Goal: Information Seeking & Learning: Learn about a topic

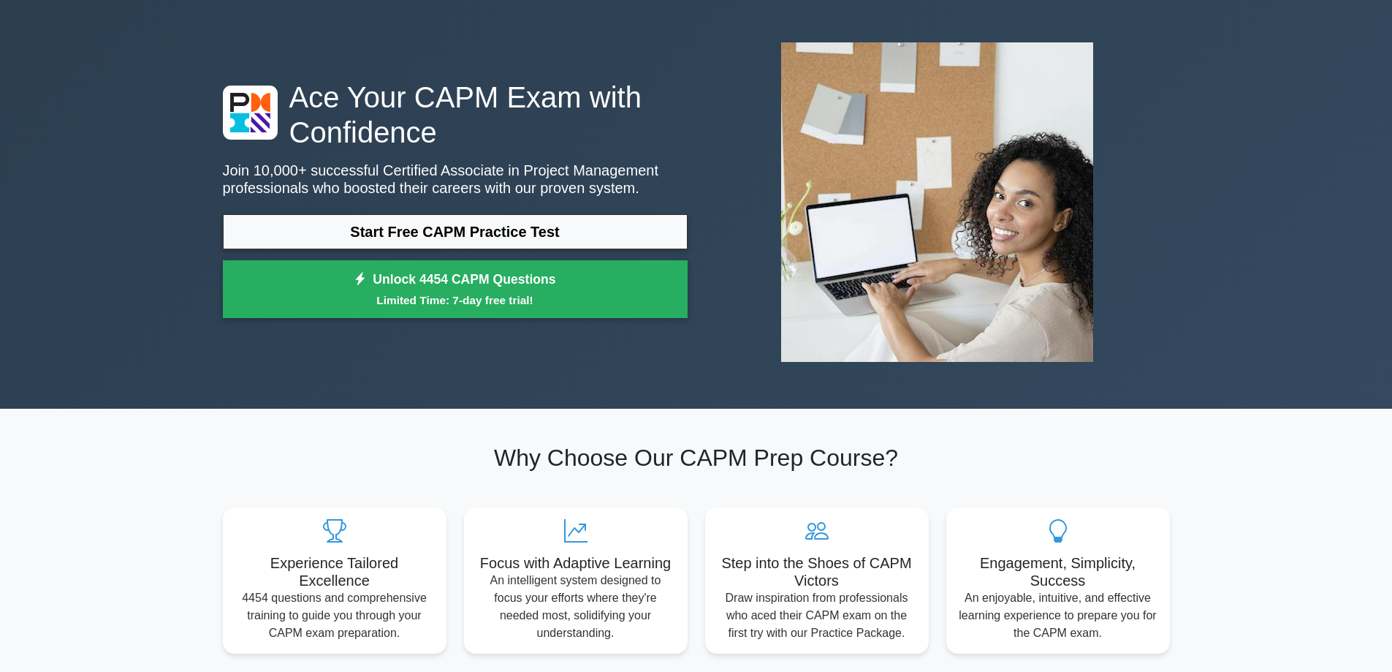
scroll to position [73, 0]
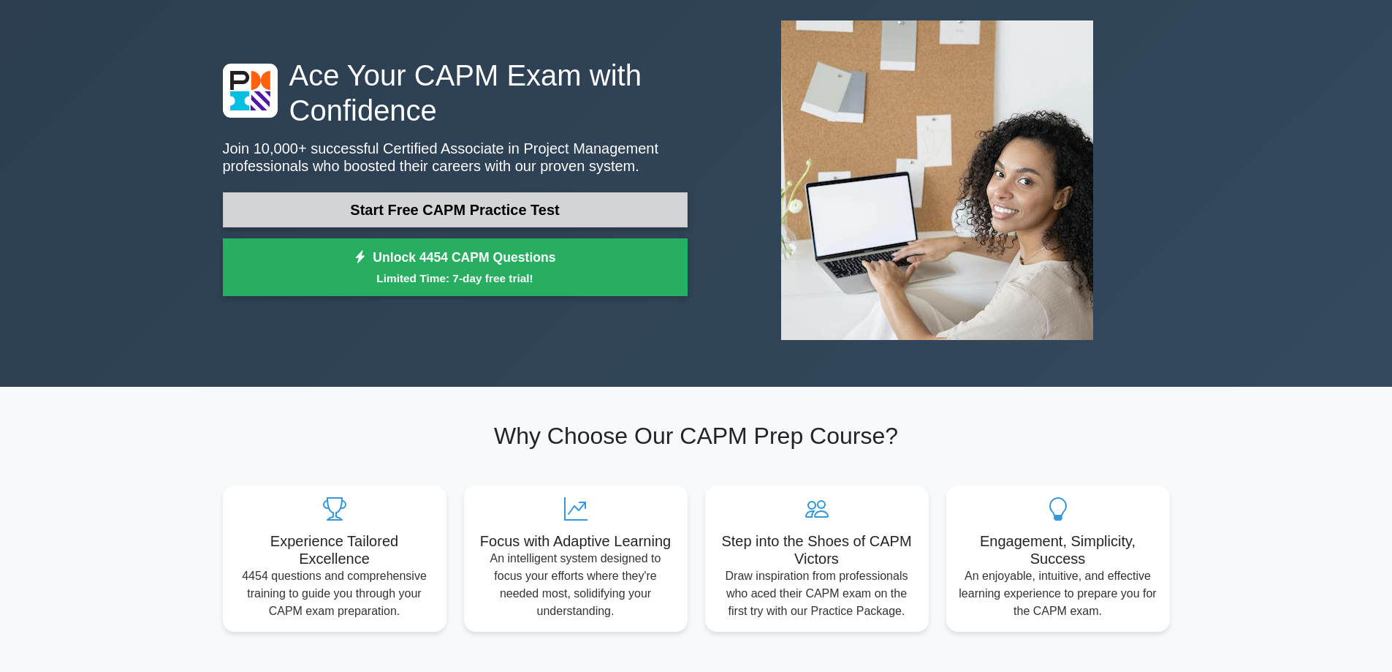
click at [439, 213] on link "Start Free CAPM Practice Test" at bounding box center [455, 209] width 465 height 35
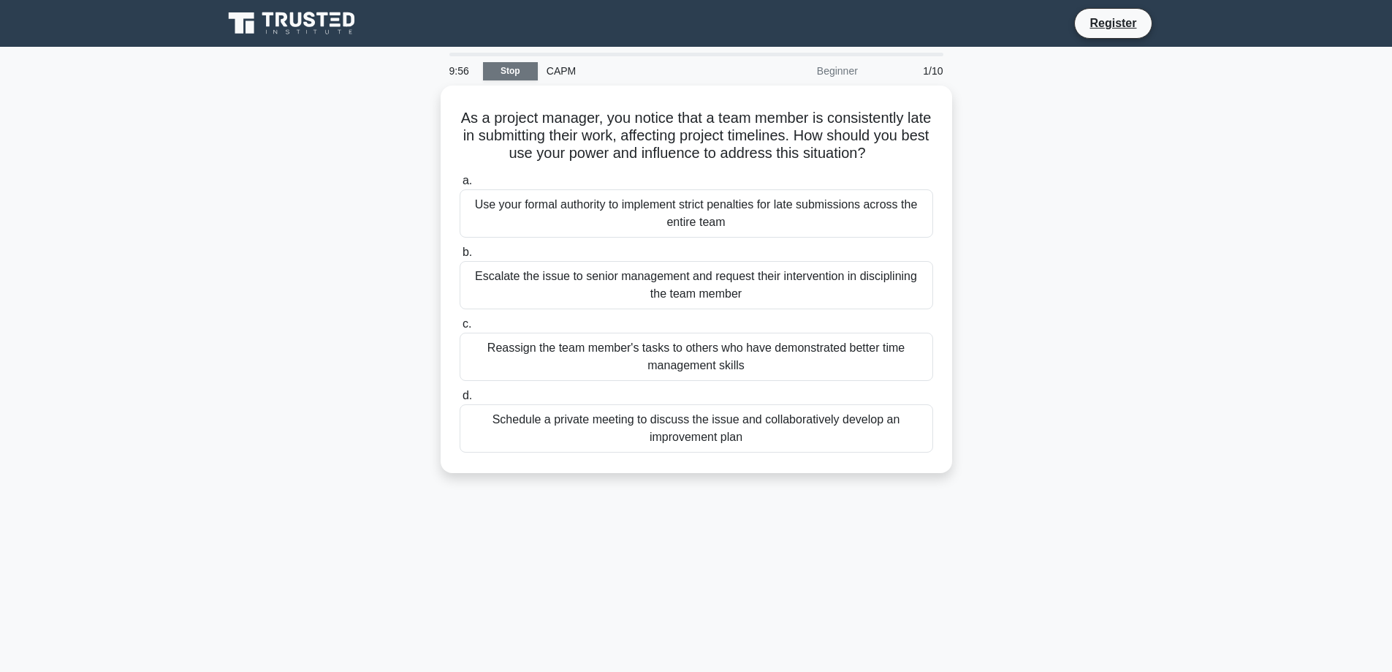
click at [502, 69] on link "Stop" at bounding box center [510, 71] width 55 height 18
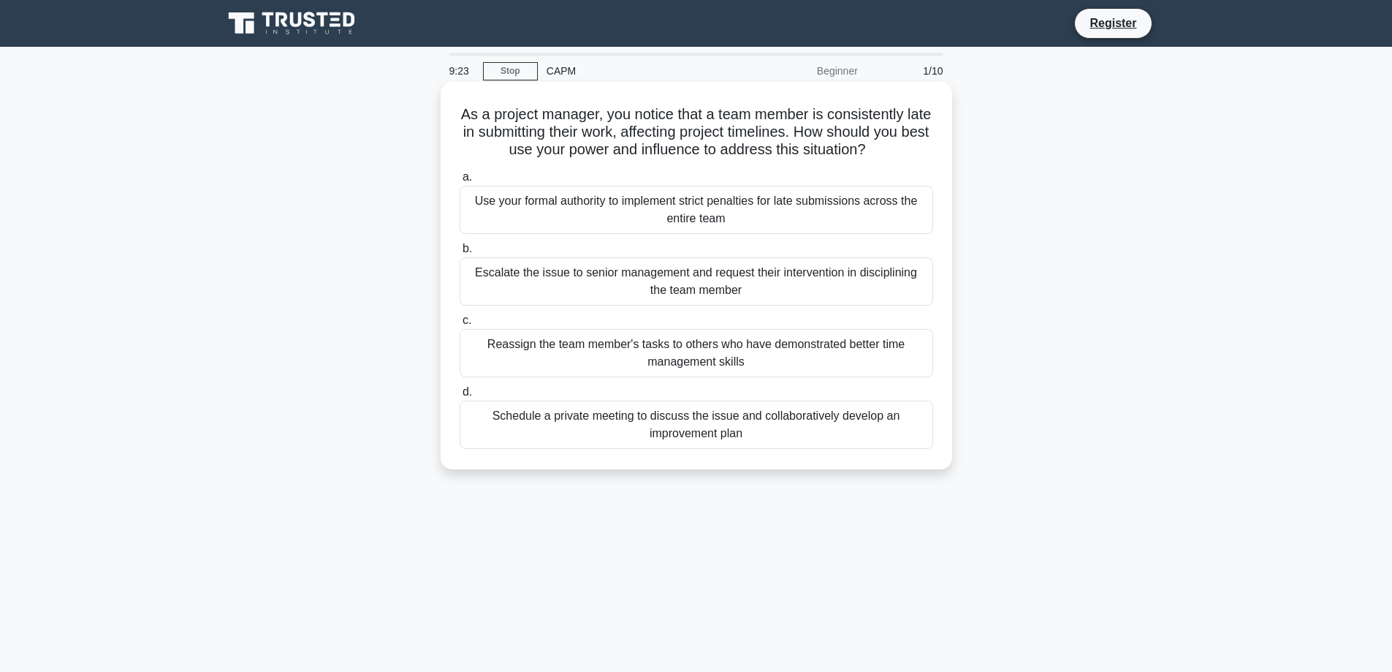
click at [792, 436] on div "Schedule a private meeting to discuss the issue and collaboratively develop an …" at bounding box center [697, 424] width 474 height 48
click at [460, 397] on input "d. Schedule a private meeting to discuss the issue and collaboratively develop …" at bounding box center [460, 391] width 0 height 9
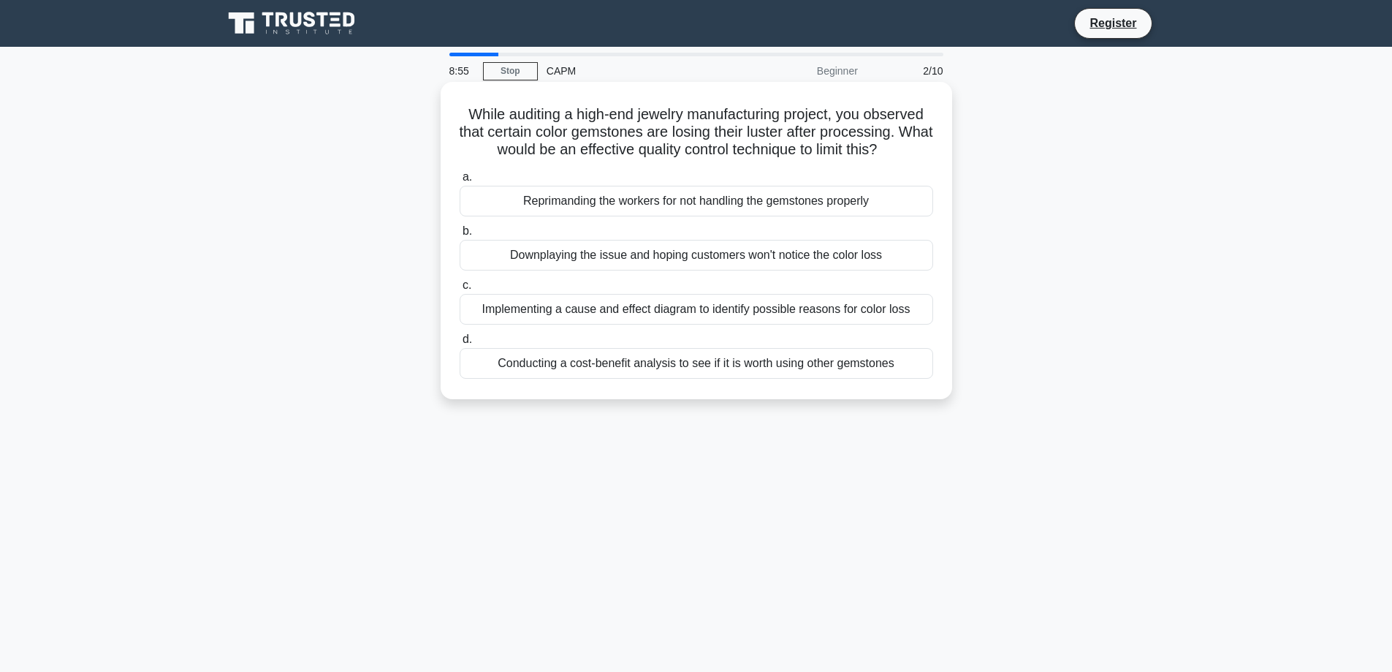
click at [716, 318] on div "Implementing a cause and effect diagram to identify possible reasons for color …" at bounding box center [697, 309] width 474 height 31
click at [460, 290] on input "c. Implementing a cause and effect diagram to identify possible reasons for col…" at bounding box center [460, 285] width 0 height 9
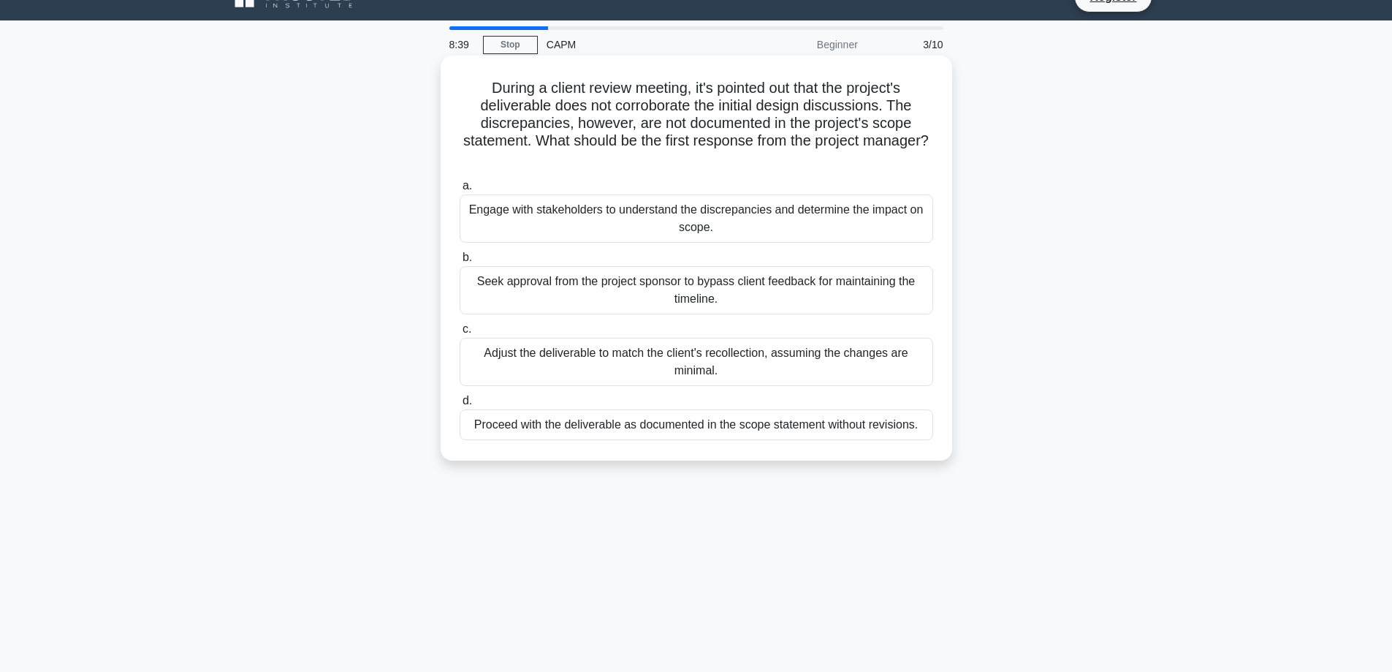
scroll to position [73, 0]
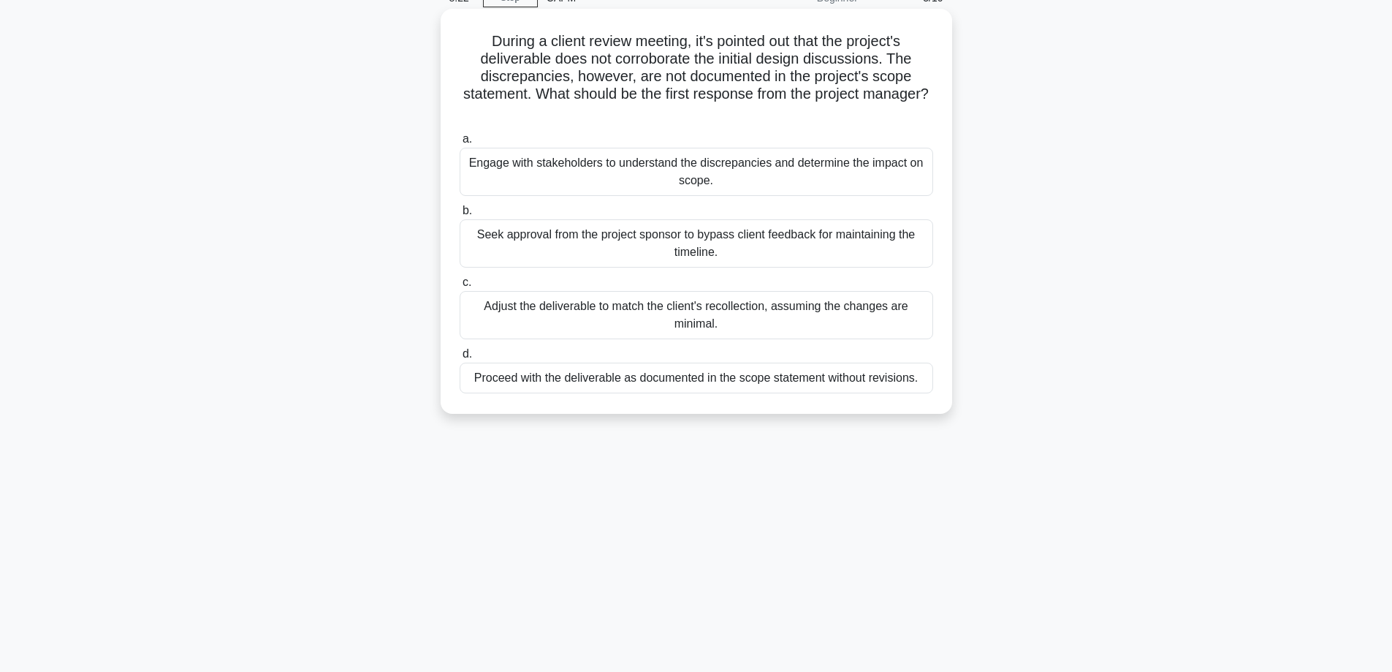
click at [680, 172] on div "Engage with stakeholders to understand the discrepancies and determine the impa…" at bounding box center [697, 172] width 474 height 48
click at [596, 178] on div "Engage with stakeholders to understand the discrepancies and determine the impa…" at bounding box center [697, 172] width 474 height 48
click at [460, 144] on input "a. Engage with stakeholders to understand the discrepancies and determine the i…" at bounding box center [460, 138] width 0 height 9
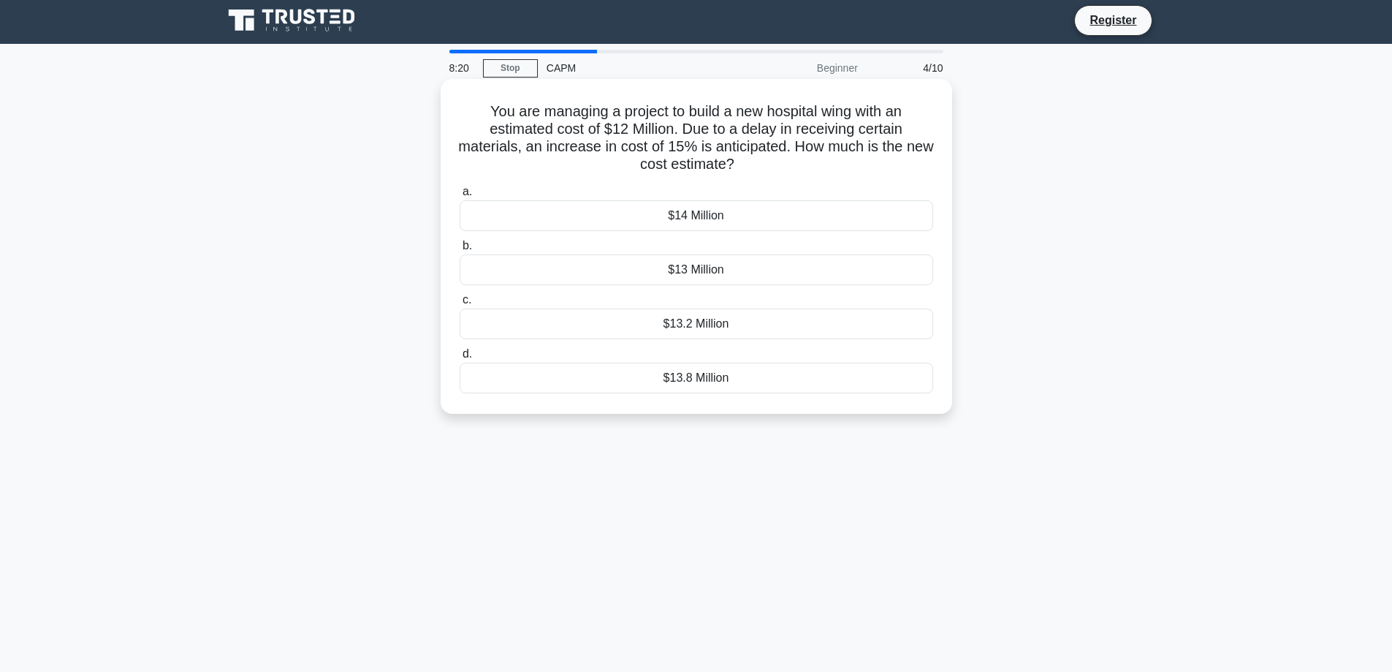
scroll to position [0, 0]
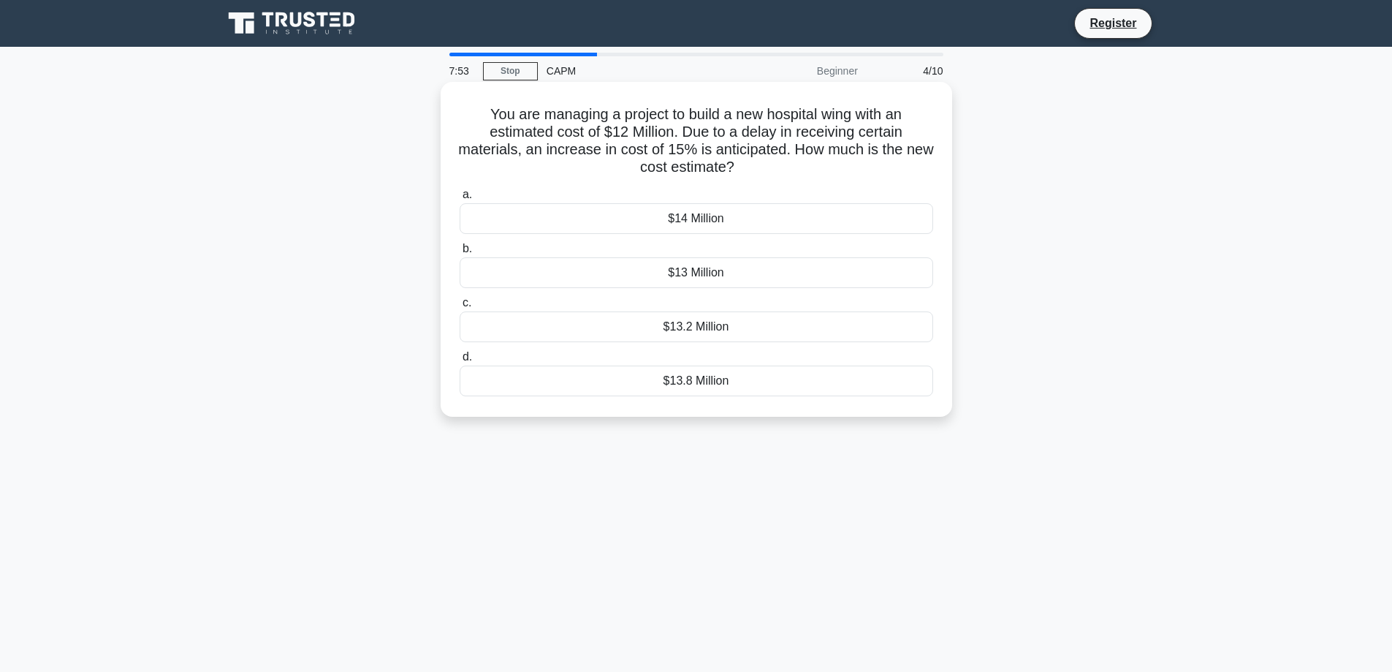
click at [692, 380] on div "$13.8 Million" at bounding box center [697, 380] width 474 height 31
click at [460, 362] on input "d. $13.8 Million" at bounding box center [460, 356] width 0 height 9
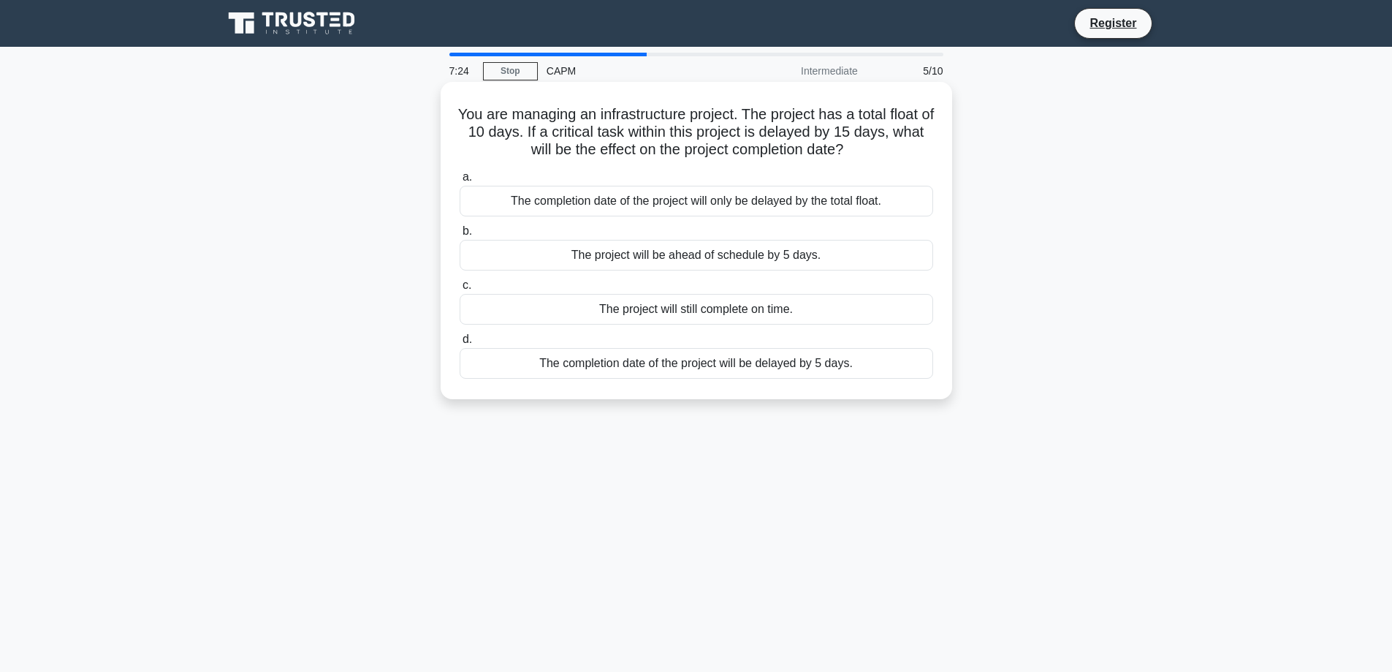
click at [757, 365] on div "The completion date of the project will be delayed by 5 days." at bounding box center [697, 363] width 474 height 31
click at [460, 344] on input "d. The completion date of the project will be delayed by 5 days." at bounding box center [460, 339] width 0 height 9
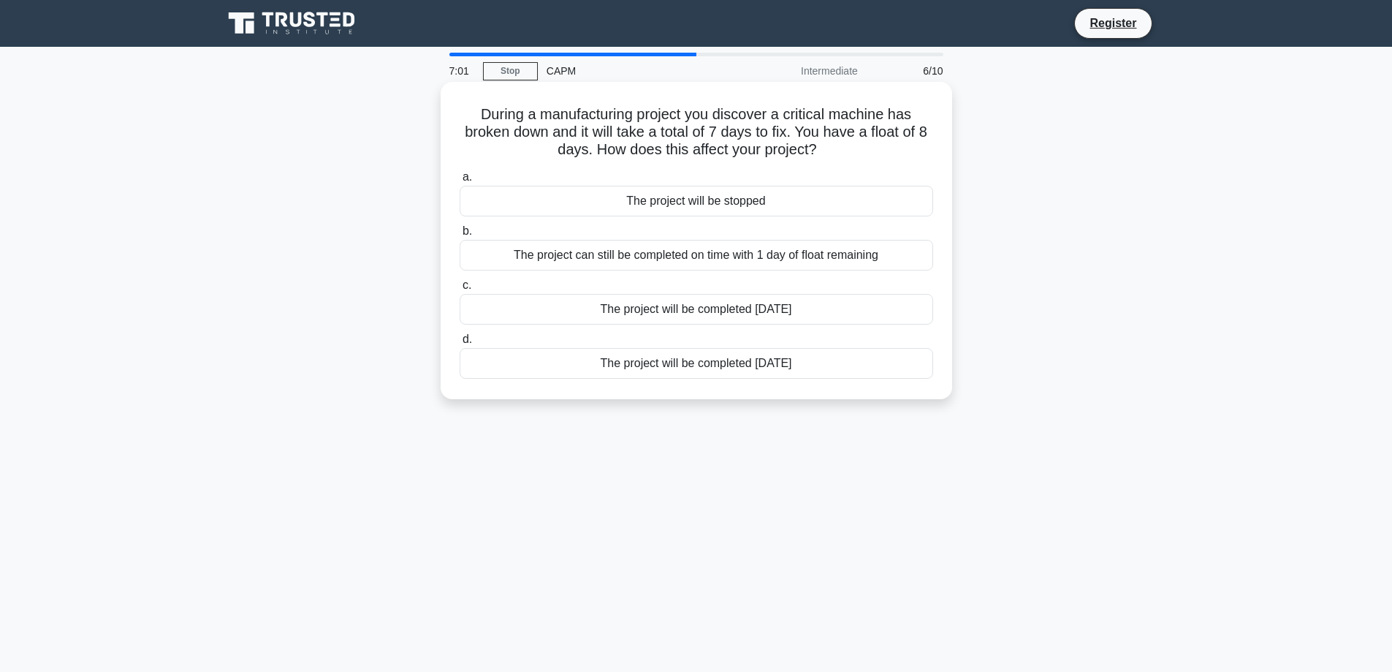
click at [669, 258] on div "The project can still be completed on time with 1 day of float remaining" at bounding box center [697, 255] width 474 height 31
click at [460, 236] on input "b. The project can still be completed on time with 1 day of float remaining" at bounding box center [460, 231] width 0 height 9
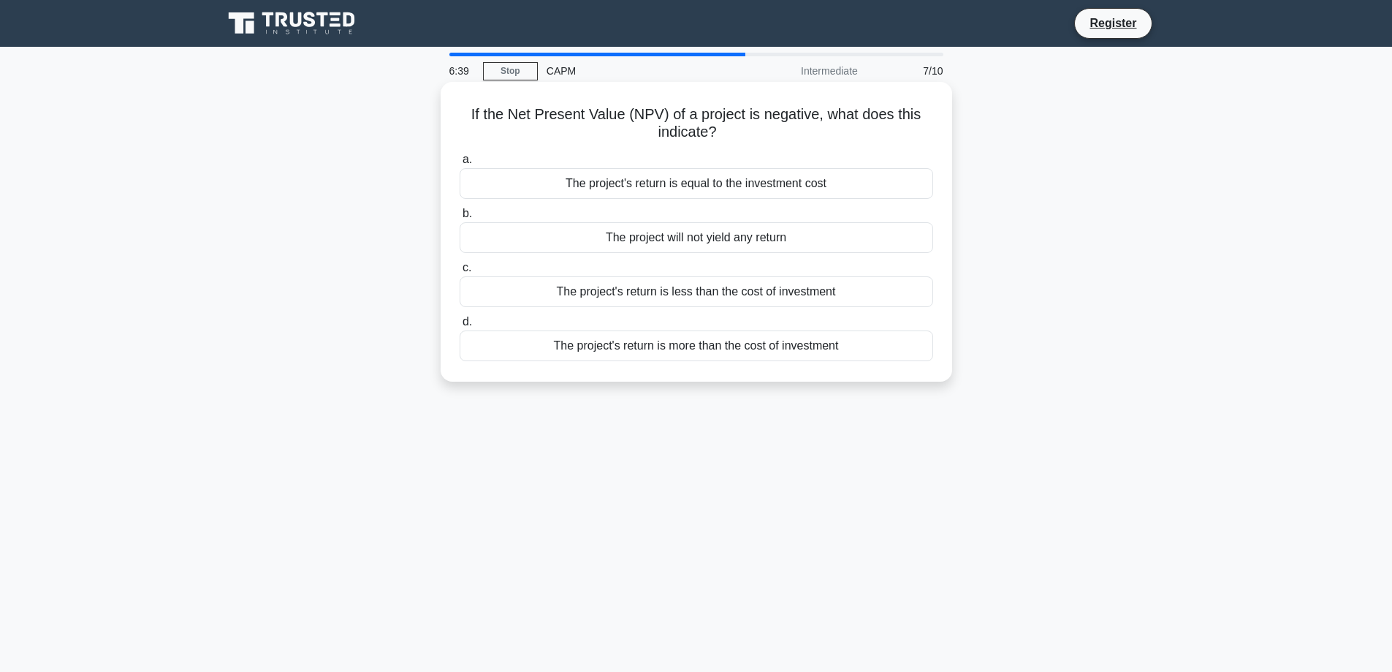
click at [714, 297] on div "The project's return is less than the cost of investment" at bounding box center [697, 291] width 474 height 31
click at [460, 273] on input "c. The project's return is less than the cost of investment" at bounding box center [460, 267] width 0 height 9
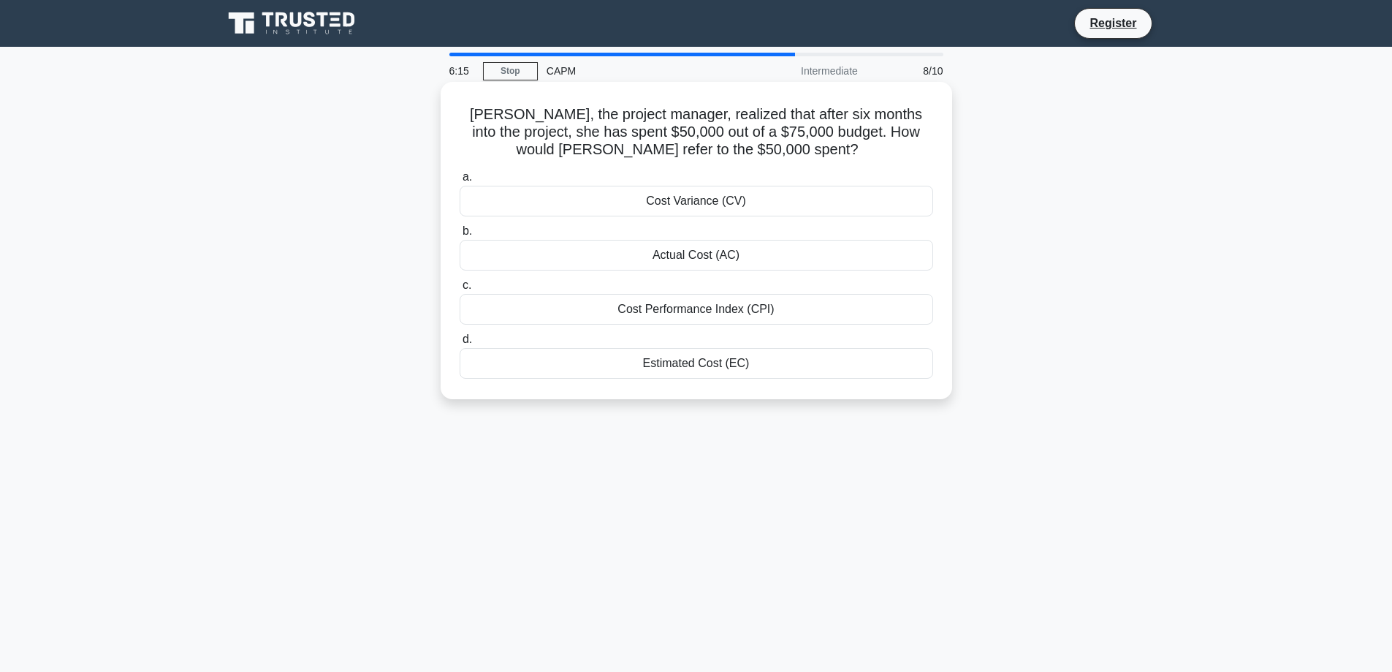
click at [702, 260] on div "Actual Cost (AC)" at bounding box center [697, 255] width 474 height 31
click at [460, 236] on input "b. Actual Cost (AC)" at bounding box center [460, 231] width 0 height 9
click at [709, 367] on div "The new total float is 2 days" at bounding box center [697, 363] width 474 height 31
click at [460, 344] on input "d. The new total float is 2 days" at bounding box center [460, 339] width 0 height 9
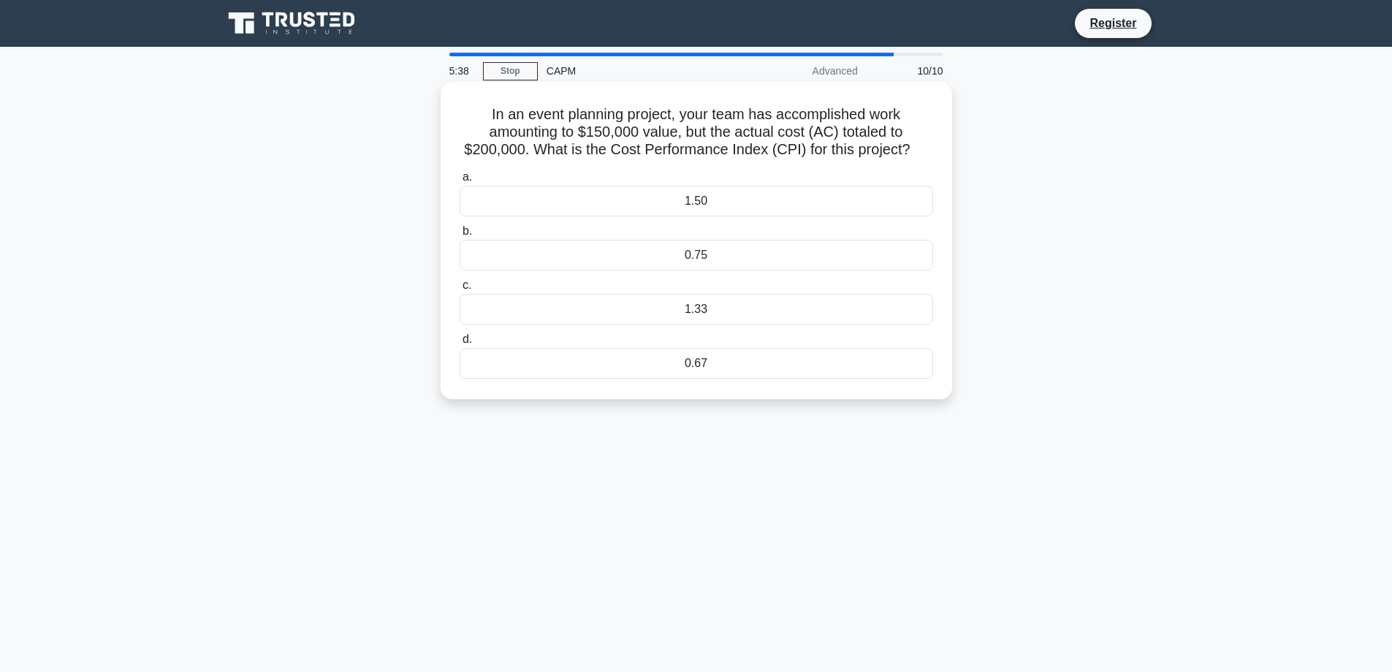
click at [724, 254] on div "0.75" at bounding box center [697, 255] width 474 height 31
click at [460, 236] on input "b. 0.75" at bounding box center [460, 231] width 0 height 9
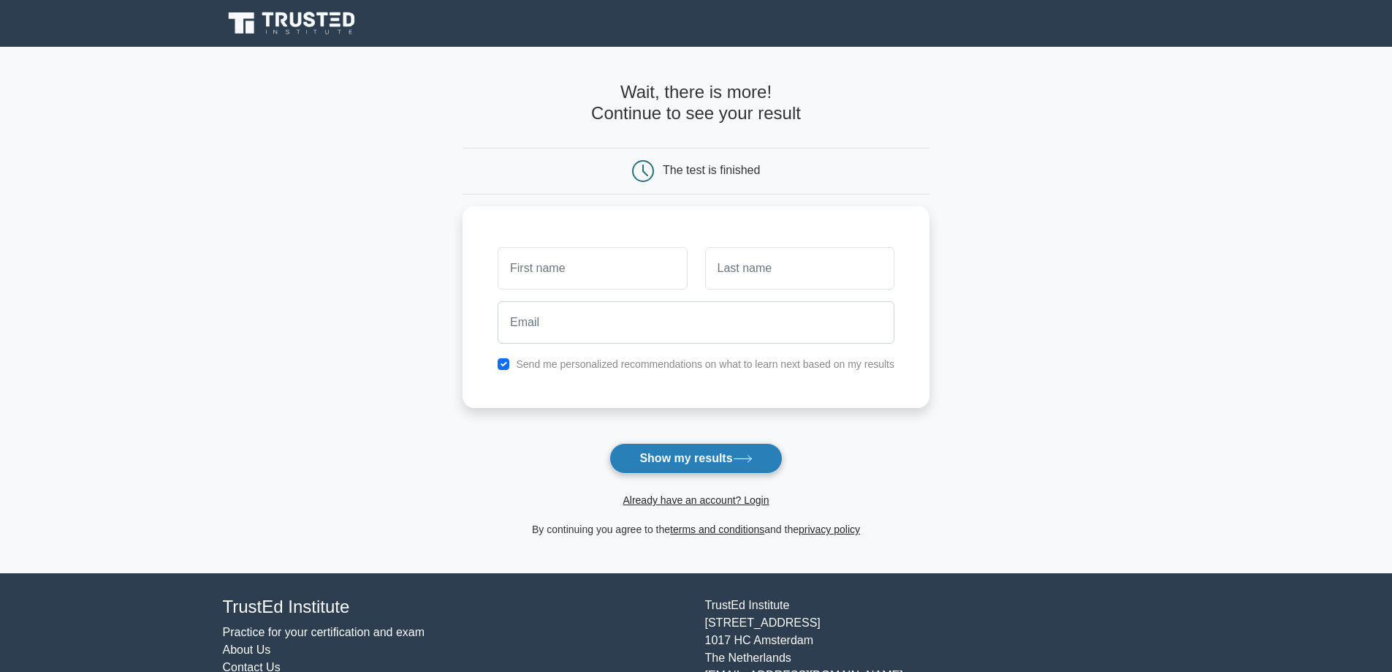
click at [710, 461] on button "Show my results" at bounding box center [695, 458] width 172 height 31
click at [504, 360] on input "checkbox" at bounding box center [504, 360] width 12 height 12
checkbox input "false"
click at [728, 459] on button "Show my results" at bounding box center [695, 458] width 172 height 31
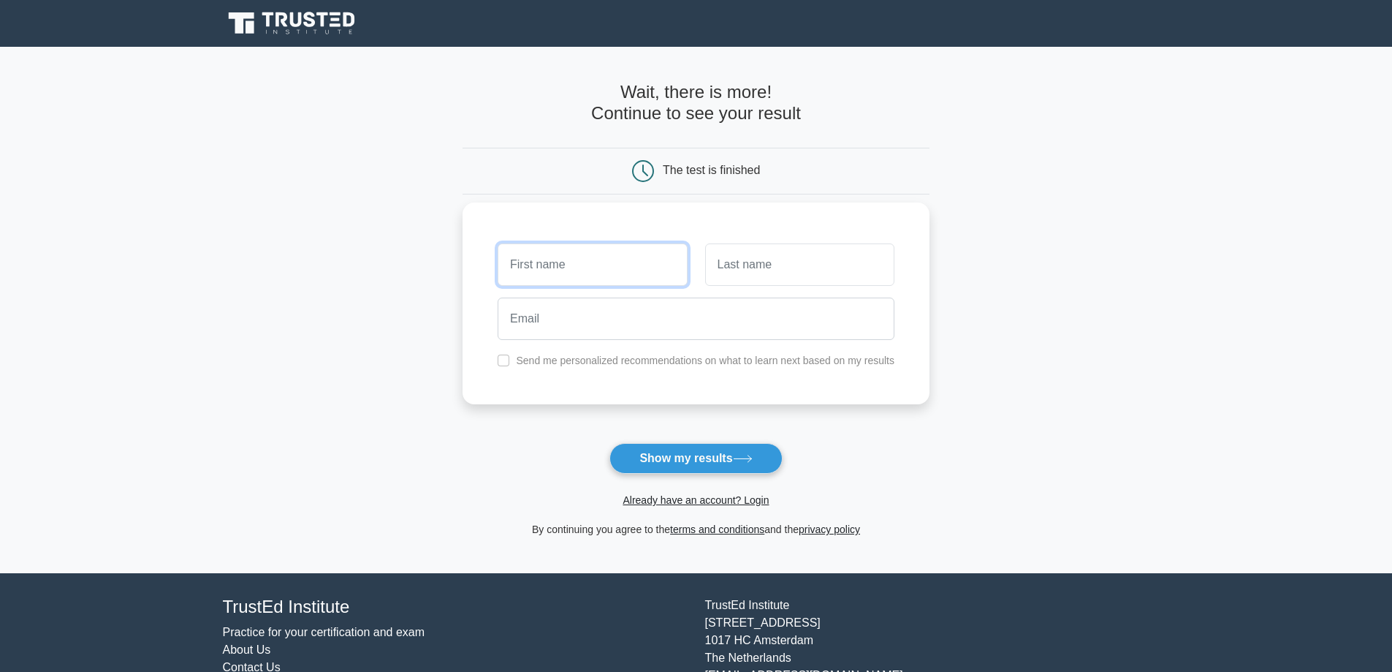
click at [552, 271] on input "text" at bounding box center [592, 264] width 189 height 42
type input "Mark"
click at [764, 251] on input "text" at bounding box center [799, 264] width 189 height 42
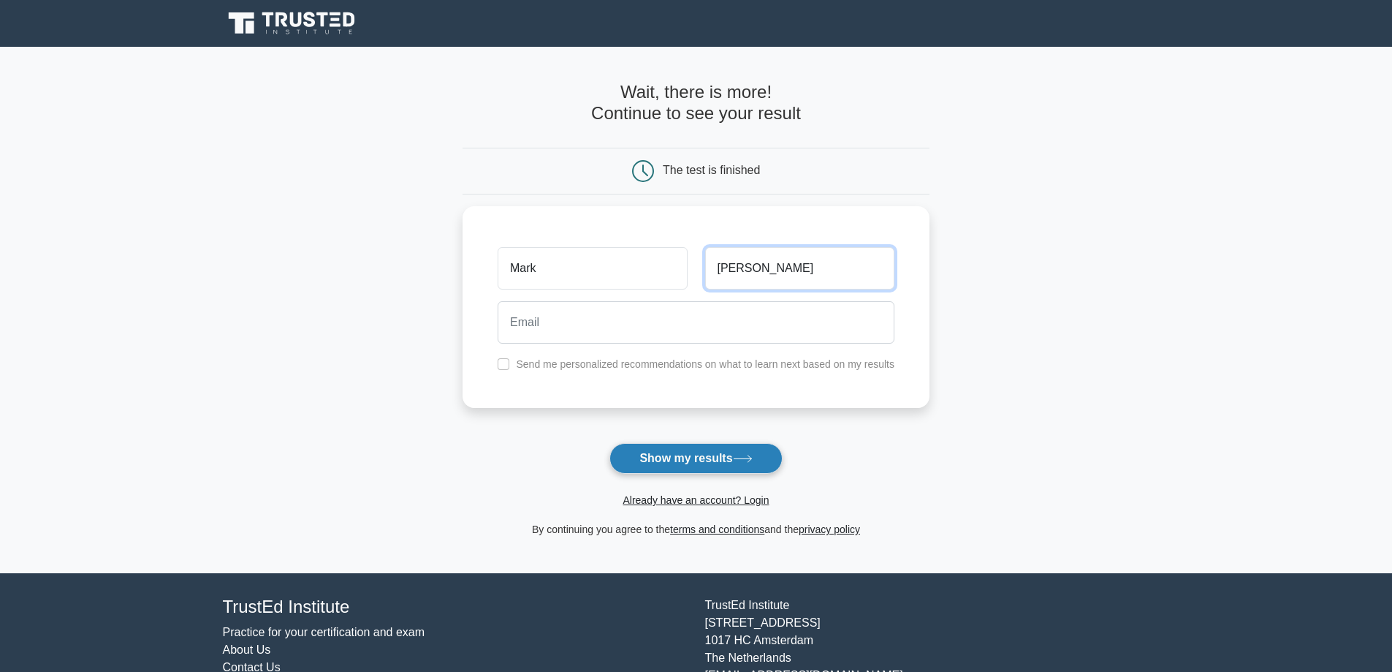
type input "Galvin"
click at [725, 453] on button "Show my results" at bounding box center [695, 458] width 172 height 31
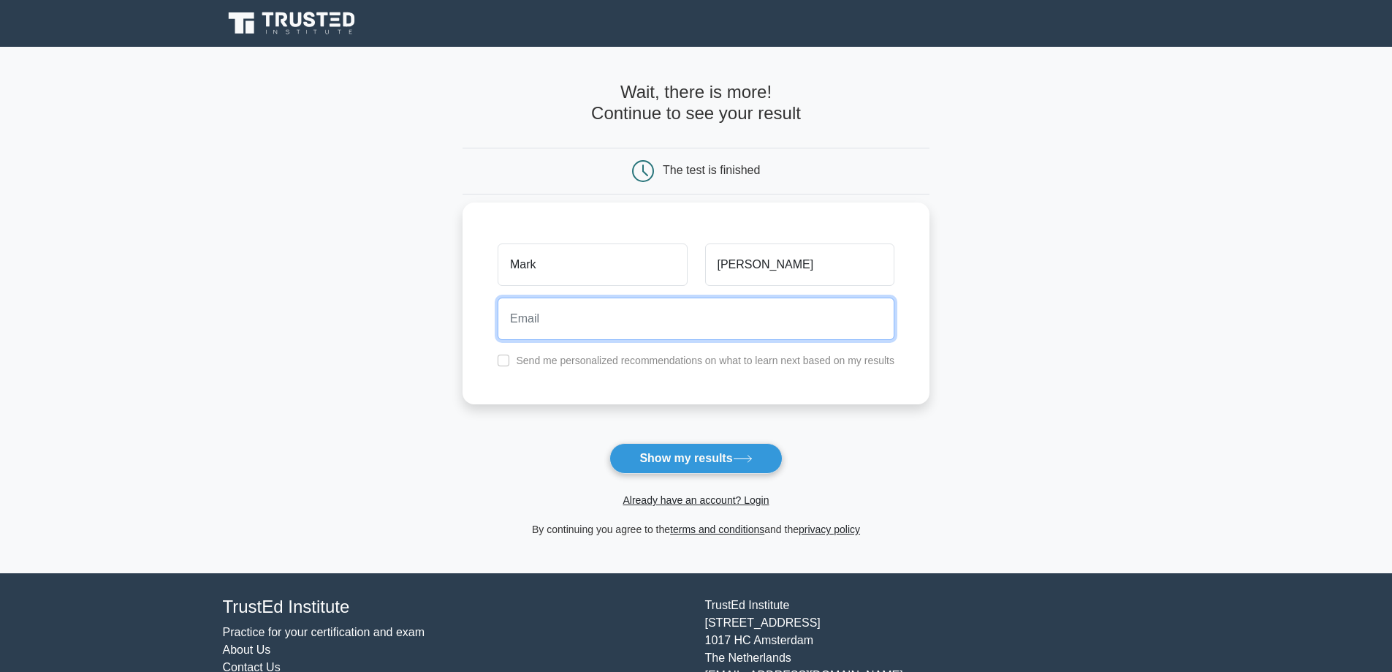
click at [562, 317] on input "email" at bounding box center [696, 318] width 397 height 42
drag, startPoint x: 613, startPoint y: 319, endPoint x: 632, endPoint y: 327, distance: 20.6
click at [616, 318] on input "mrkgalvin48@gmailcom" at bounding box center [696, 318] width 397 height 42
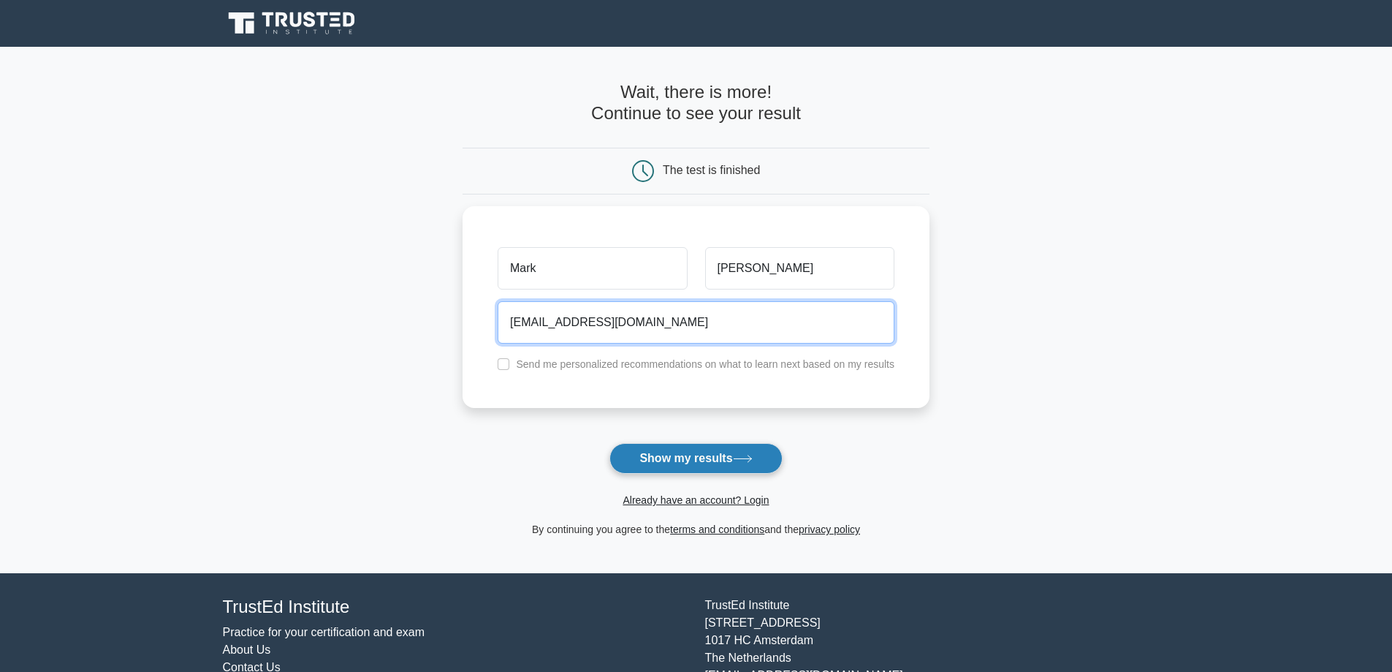
type input "mrkgalvin48@gmail.com"
drag, startPoint x: 683, startPoint y: 460, endPoint x: 729, endPoint y: 493, distance: 57.2
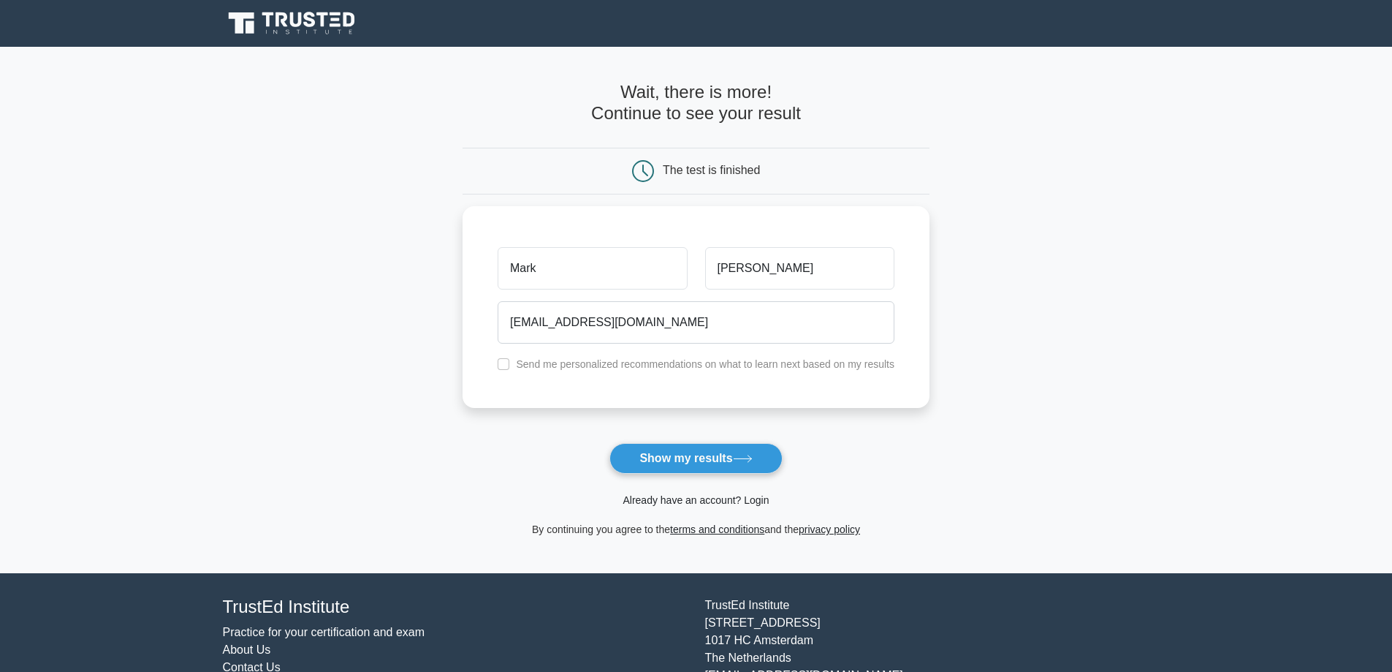
click at [683, 459] on button "Show my results" at bounding box center [695, 458] width 172 height 31
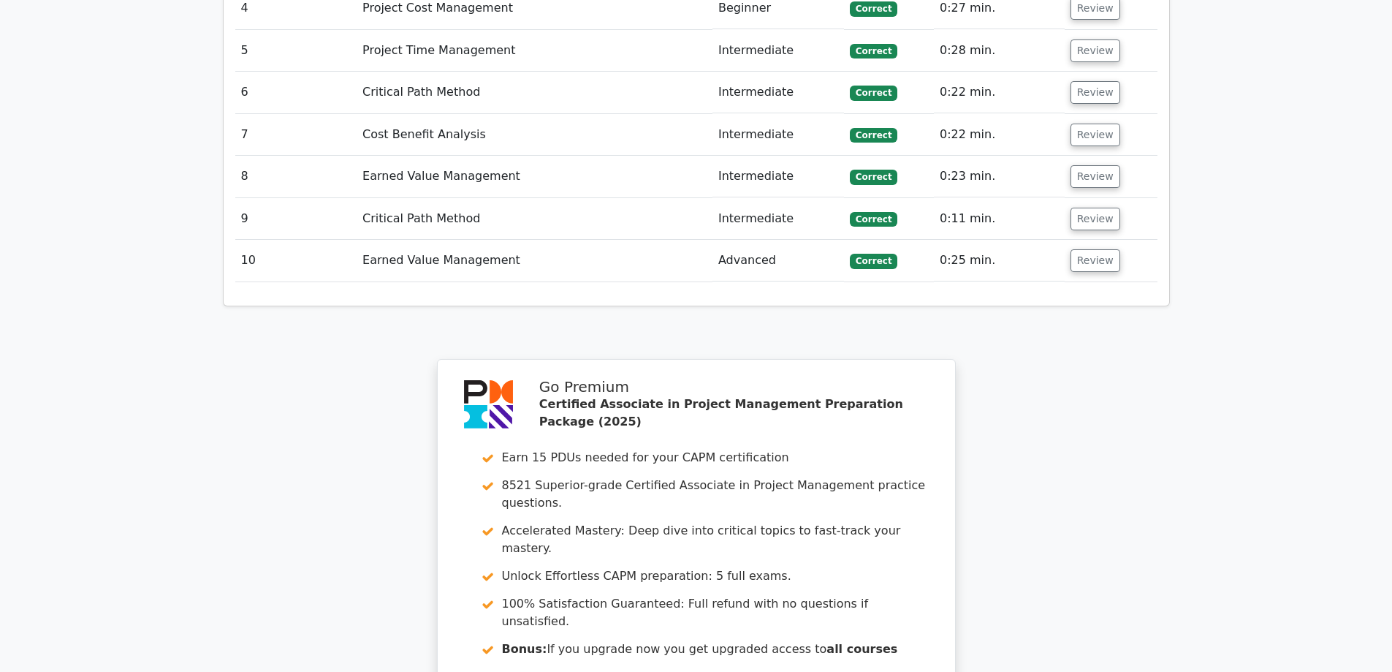
scroll to position [2484, 0]
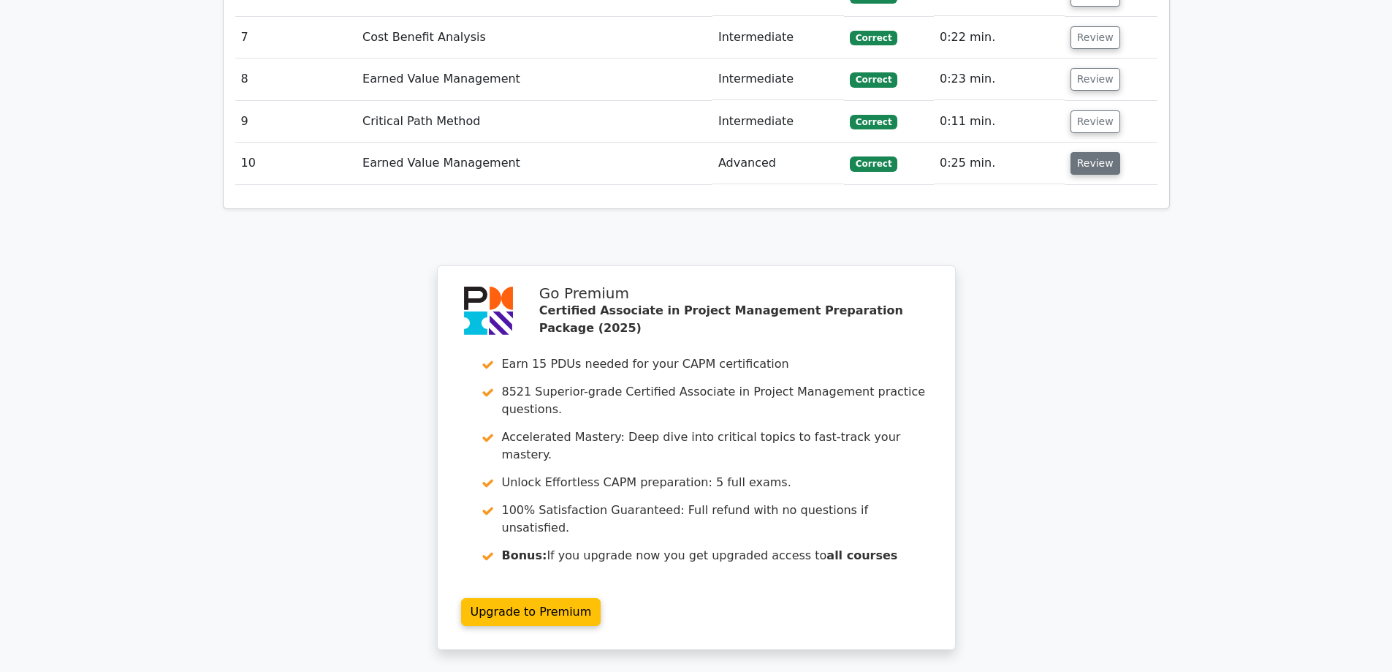
click at [1087, 152] on button "Review" at bounding box center [1096, 163] width 50 height 23
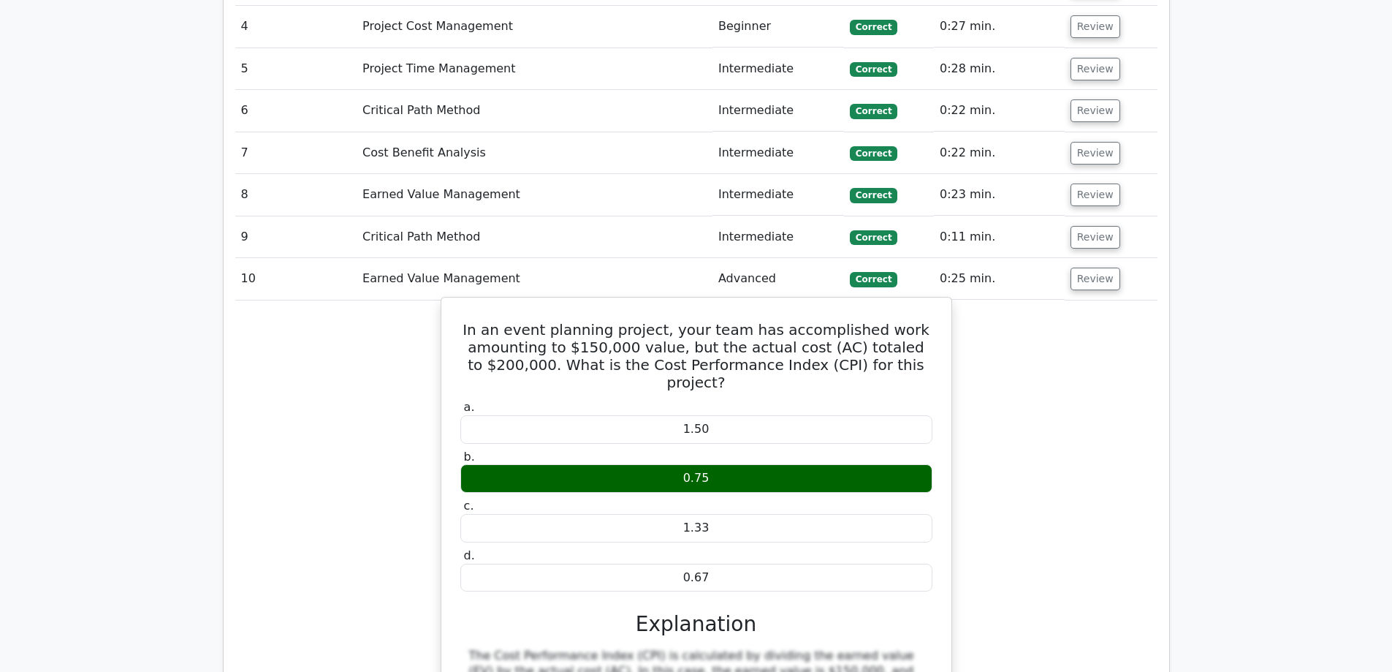
scroll to position [2338, 0]
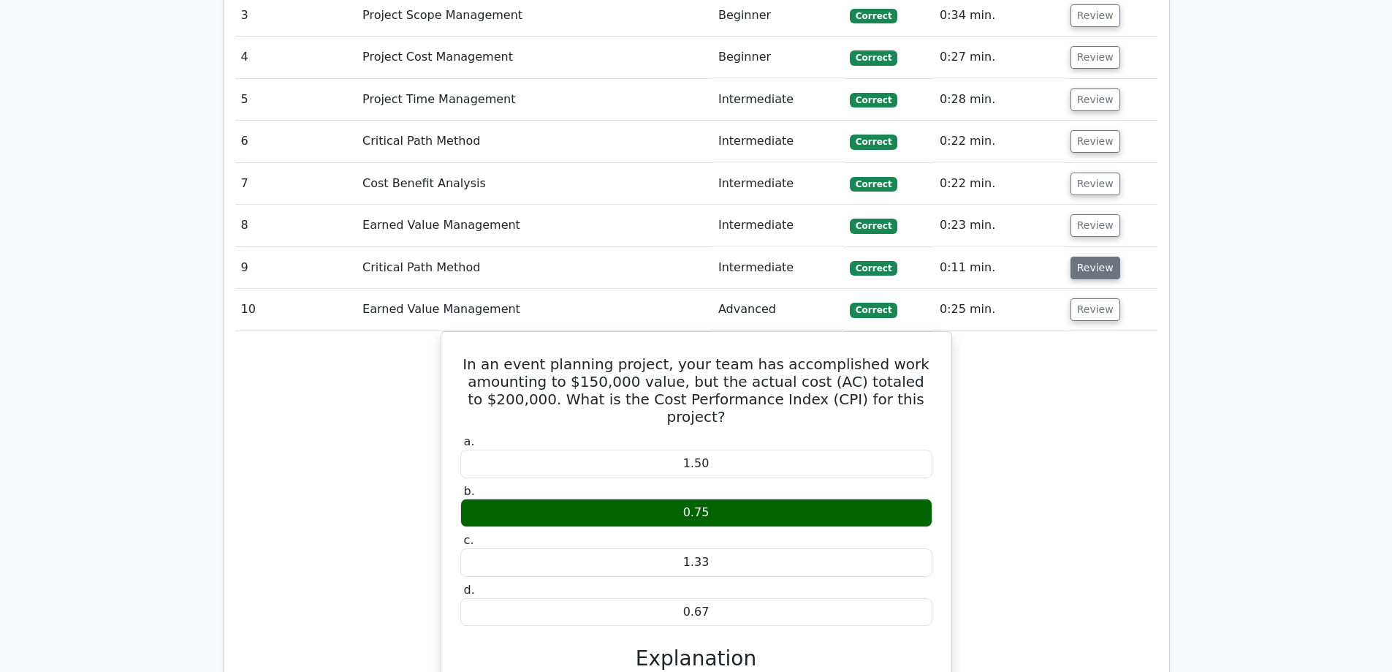
click at [1095, 256] on button "Review" at bounding box center [1096, 267] width 50 height 23
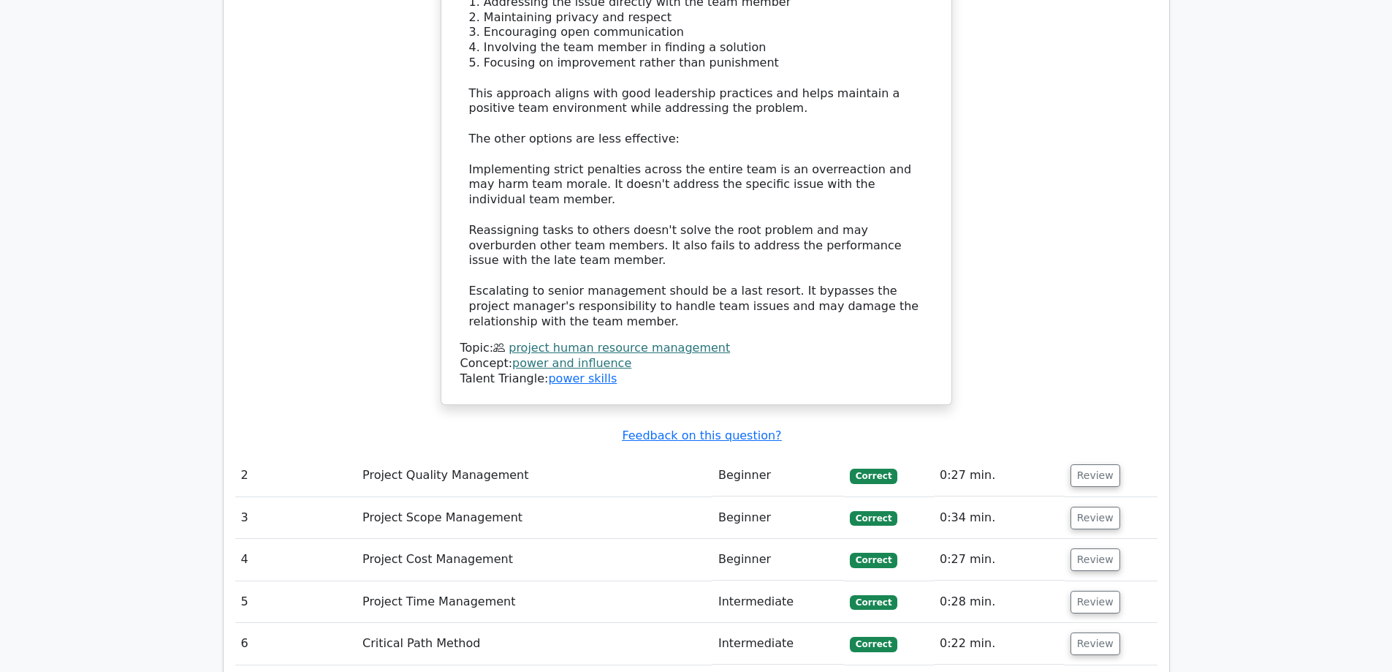
scroll to position [1973, 0]
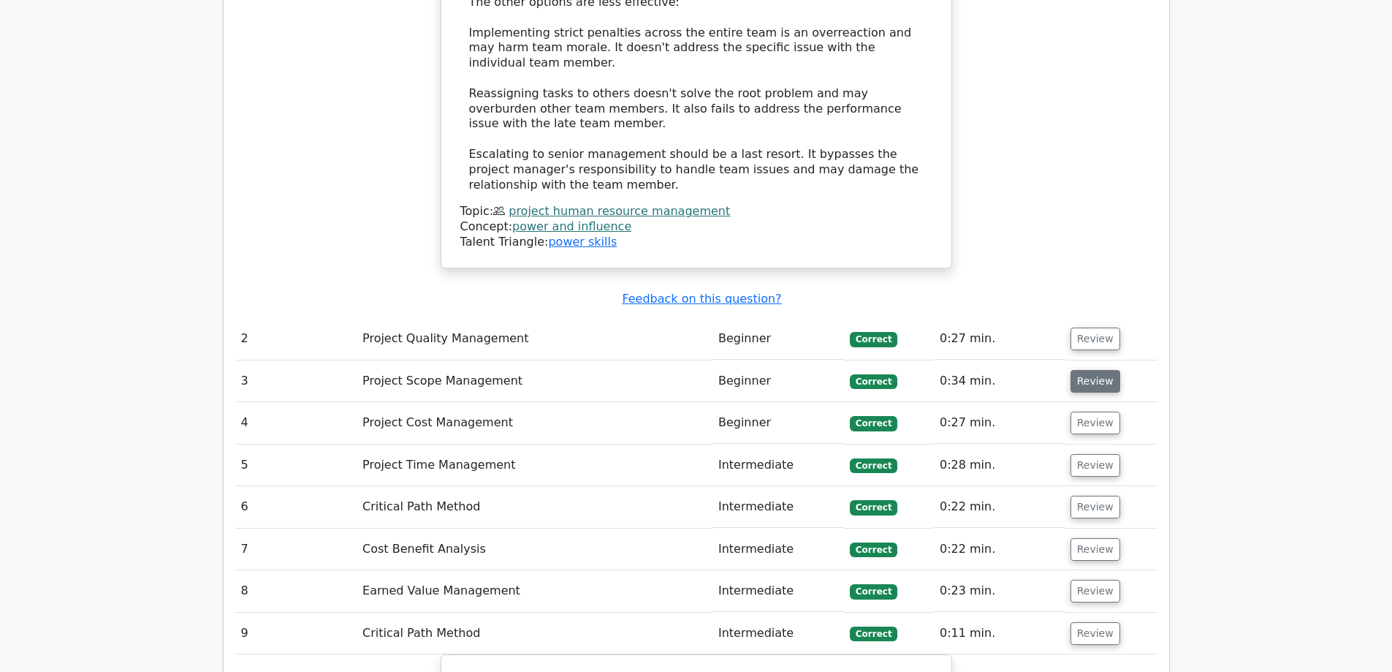
click at [1096, 370] on button "Review" at bounding box center [1096, 381] width 50 height 23
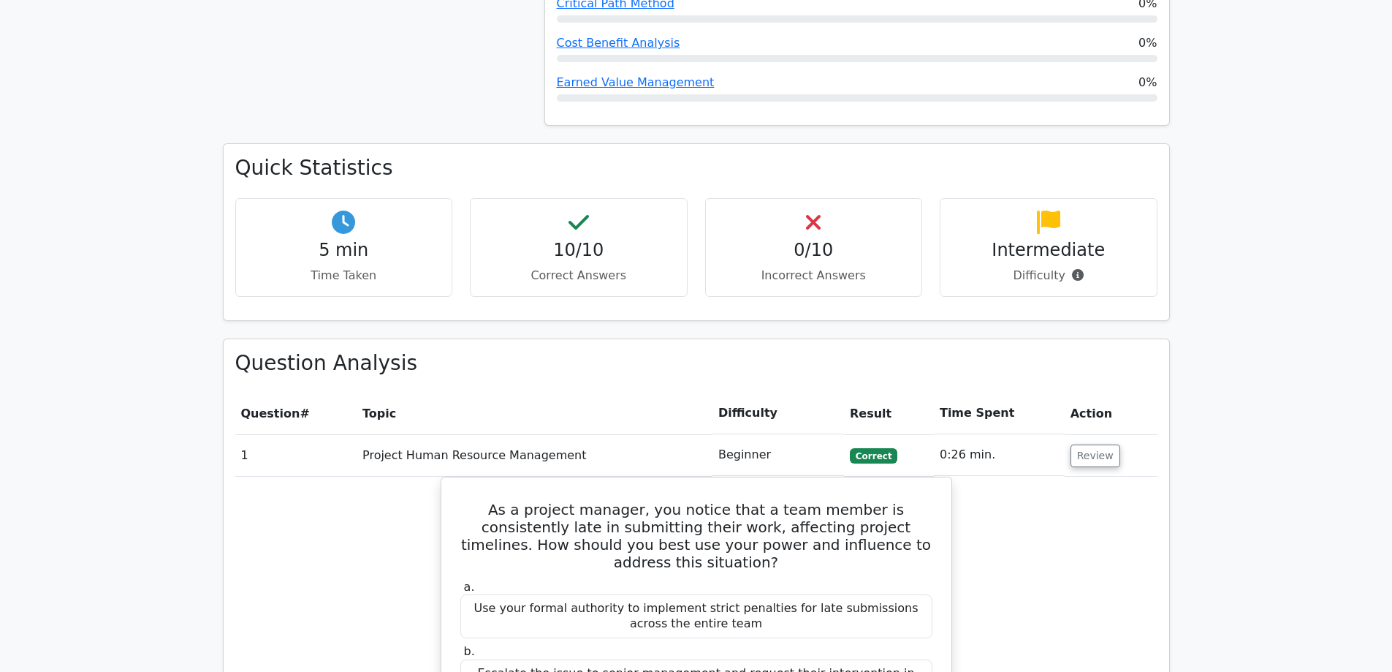
scroll to position [658, 0]
